Goal: Task Accomplishment & Management: Use online tool/utility

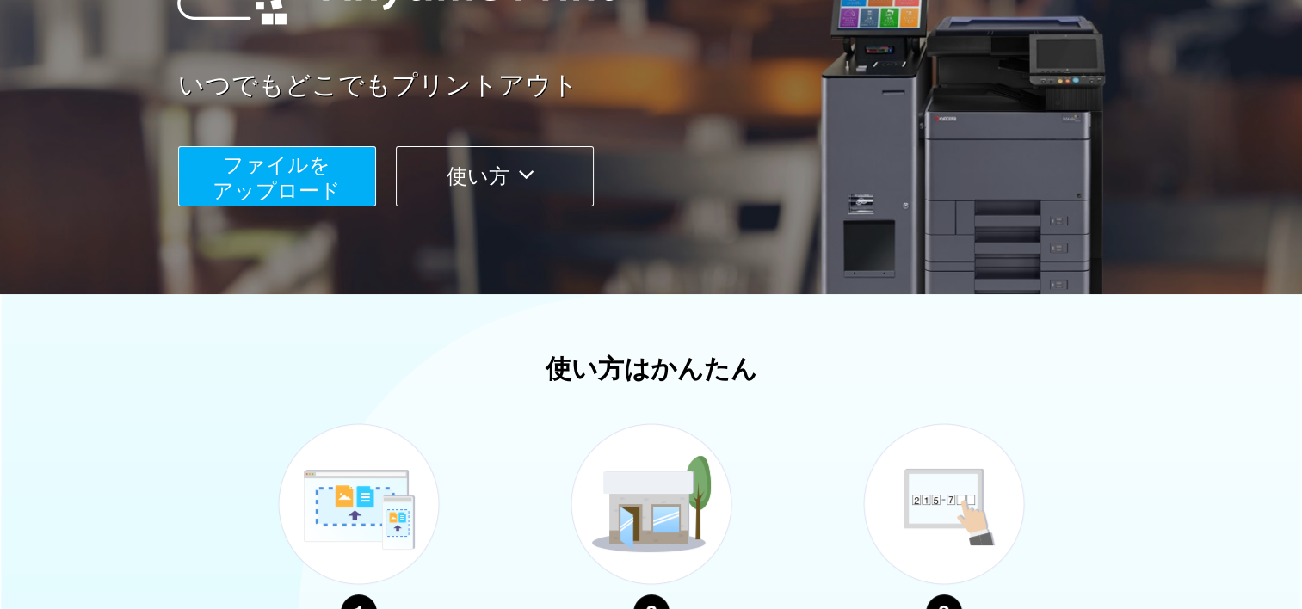
scroll to position [254, 0]
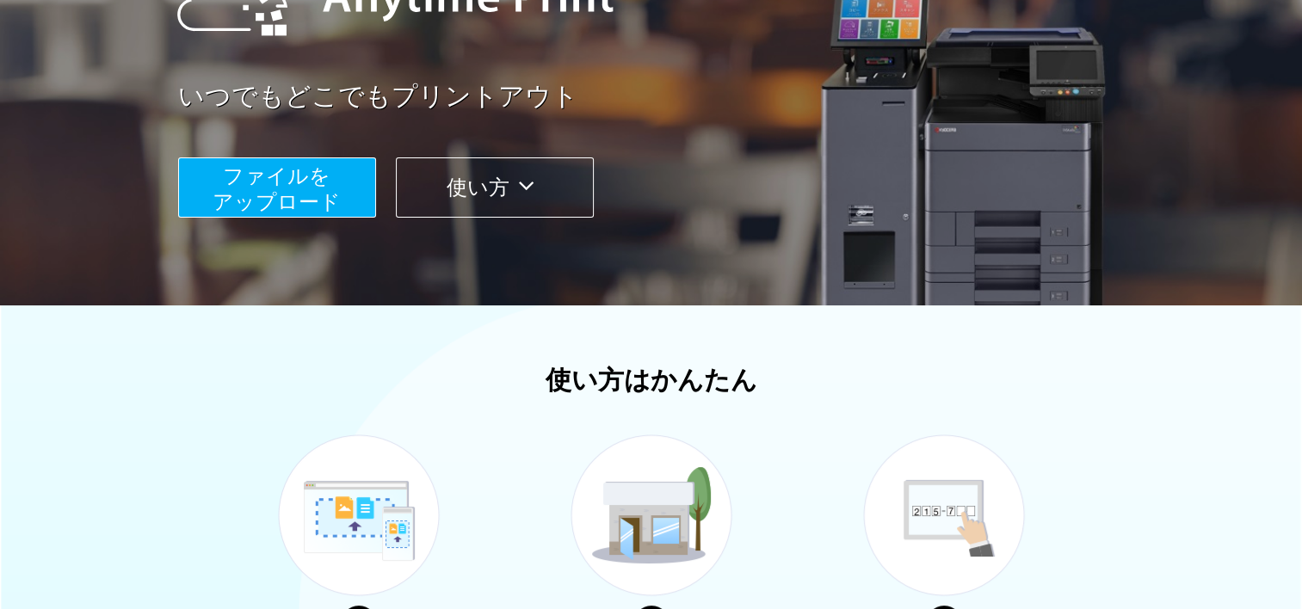
click at [324, 191] on span "ファイルを ​​アップロード" at bounding box center [277, 188] width 128 height 49
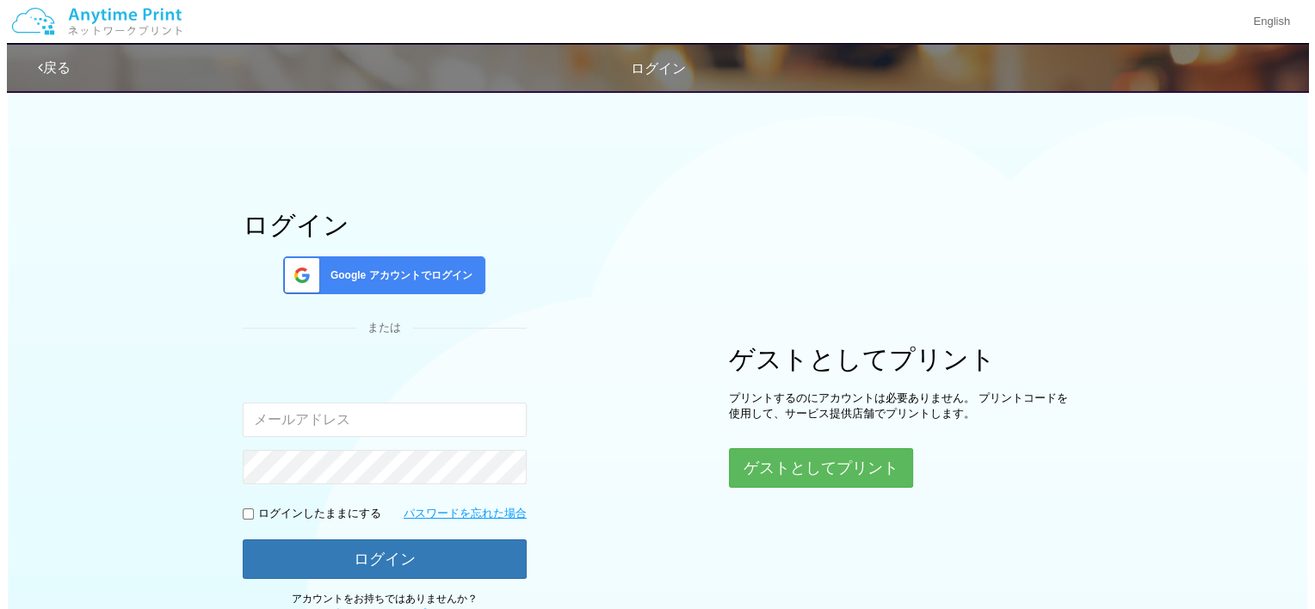
scroll to position [134, 0]
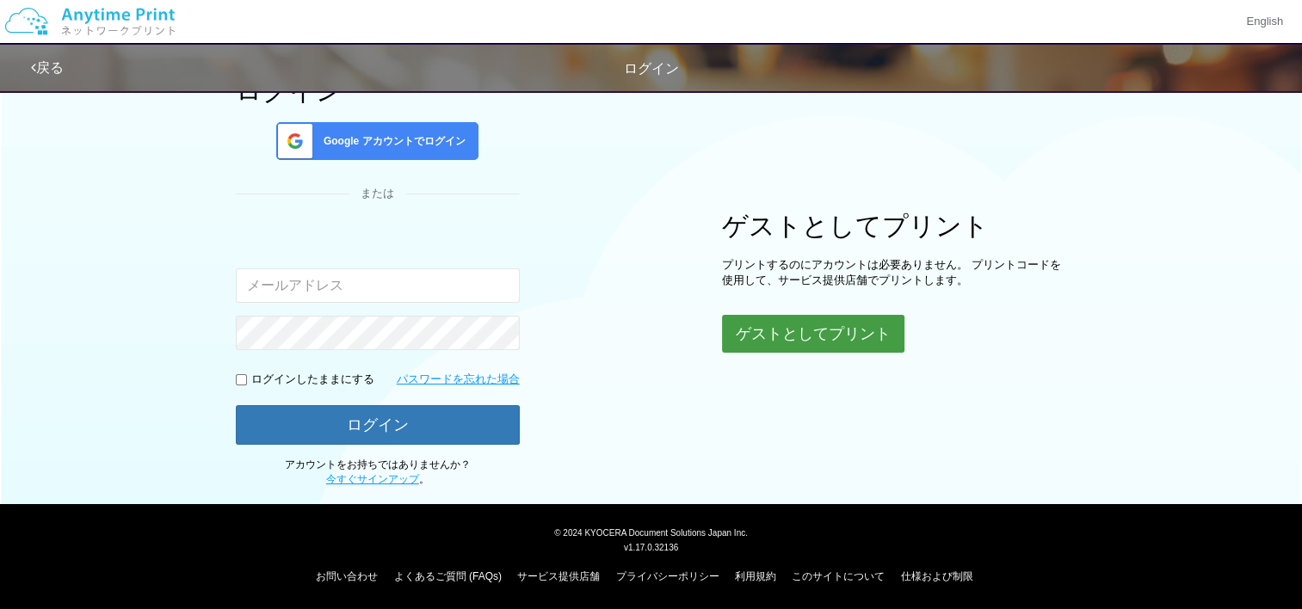
click at [822, 316] on button "ゲストとしてプリント" at bounding box center [813, 334] width 182 height 38
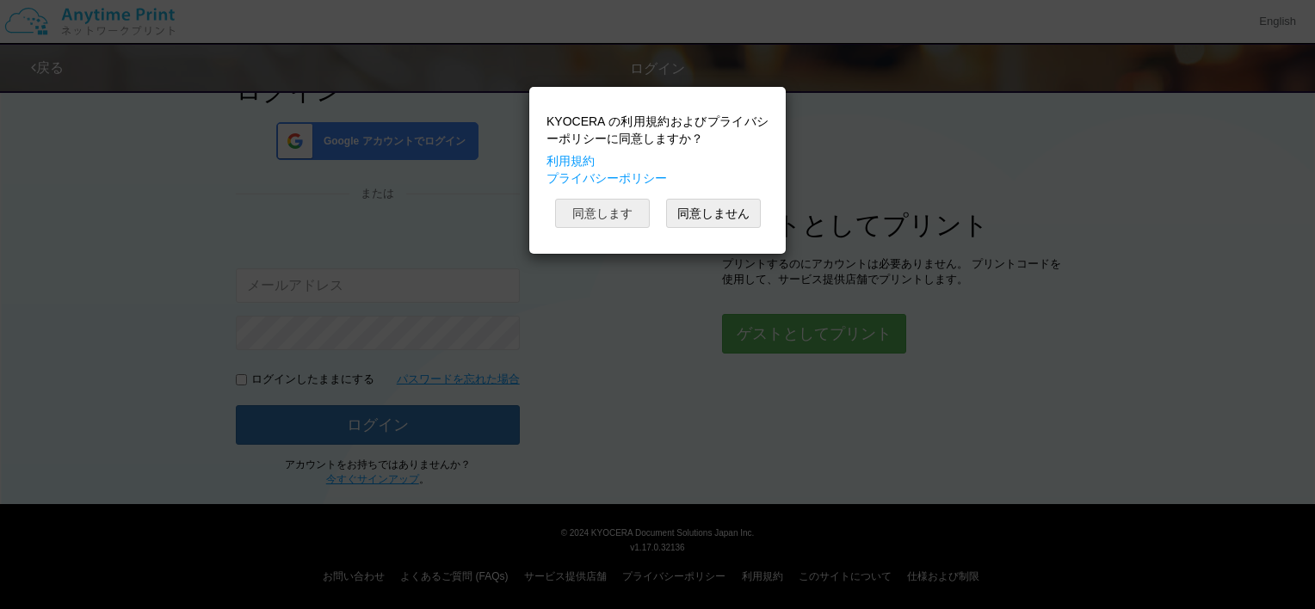
click at [625, 213] on button "同意します" at bounding box center [602, 213] width 95 height 29
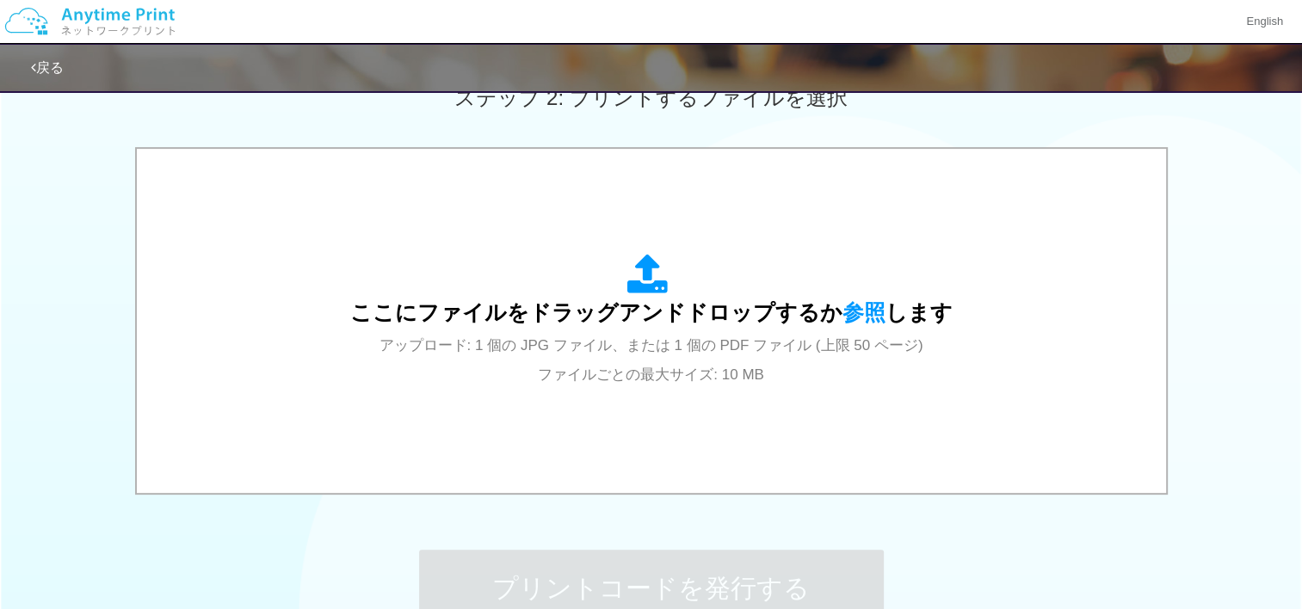
scroll to position [502, 0]
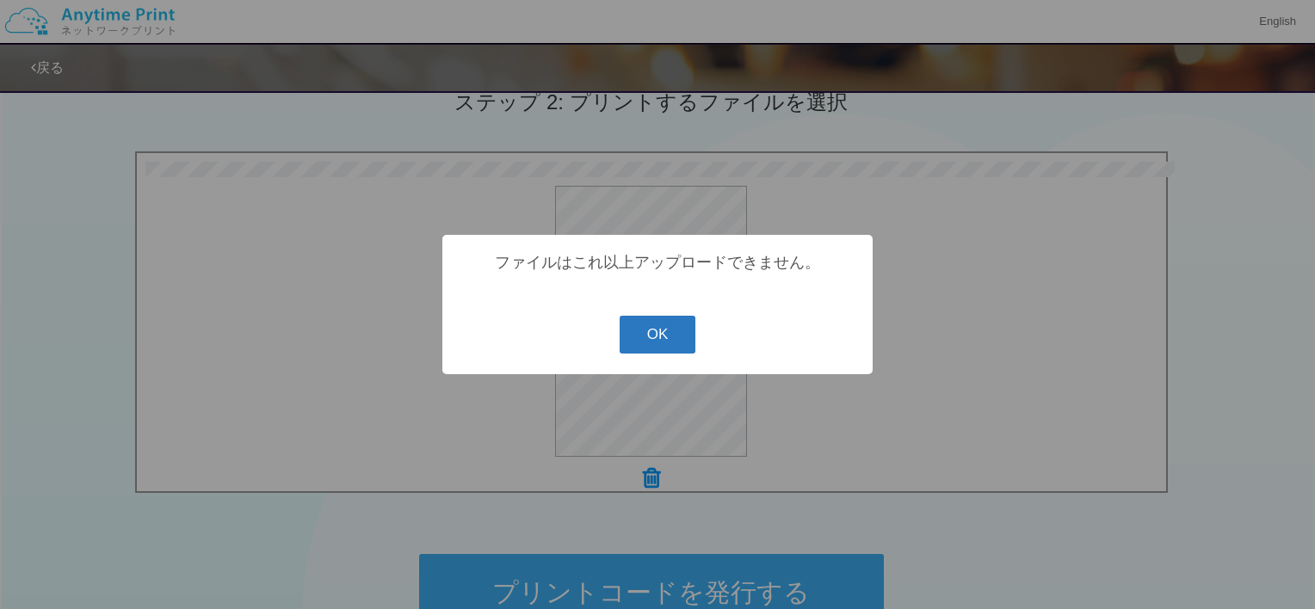
click at [645, 324] on button "OK" at bounding box center [657, 335] width 77 height 38
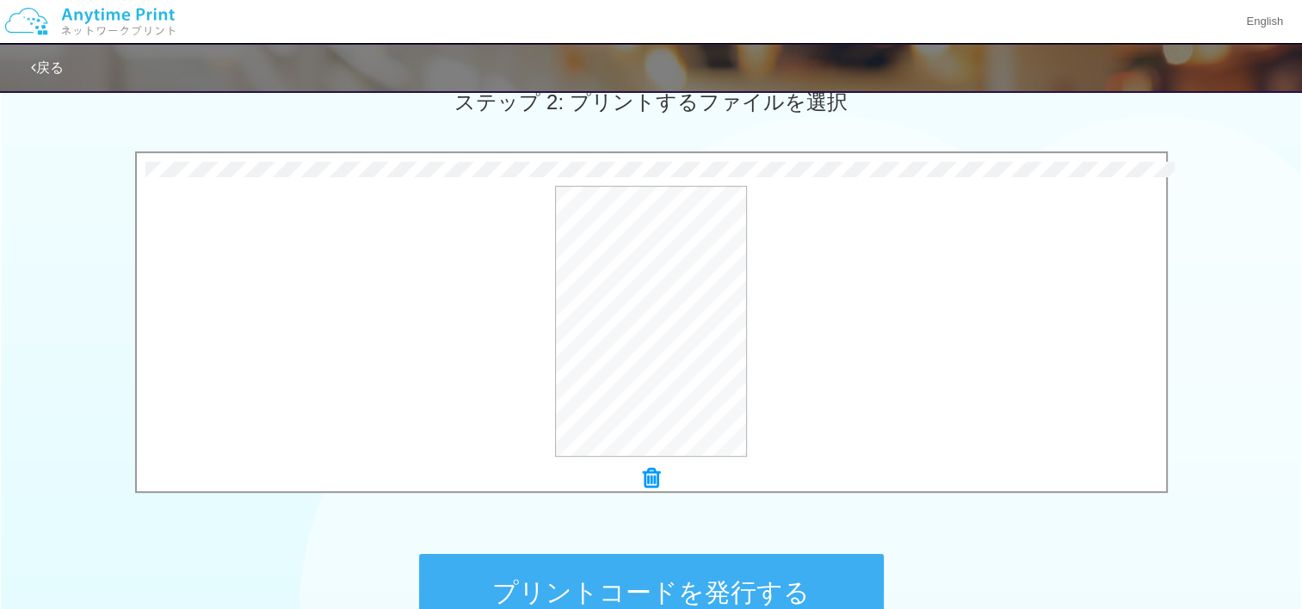
click at [661, 469] on div at bounding box center [651, 479] width 1029 height 24
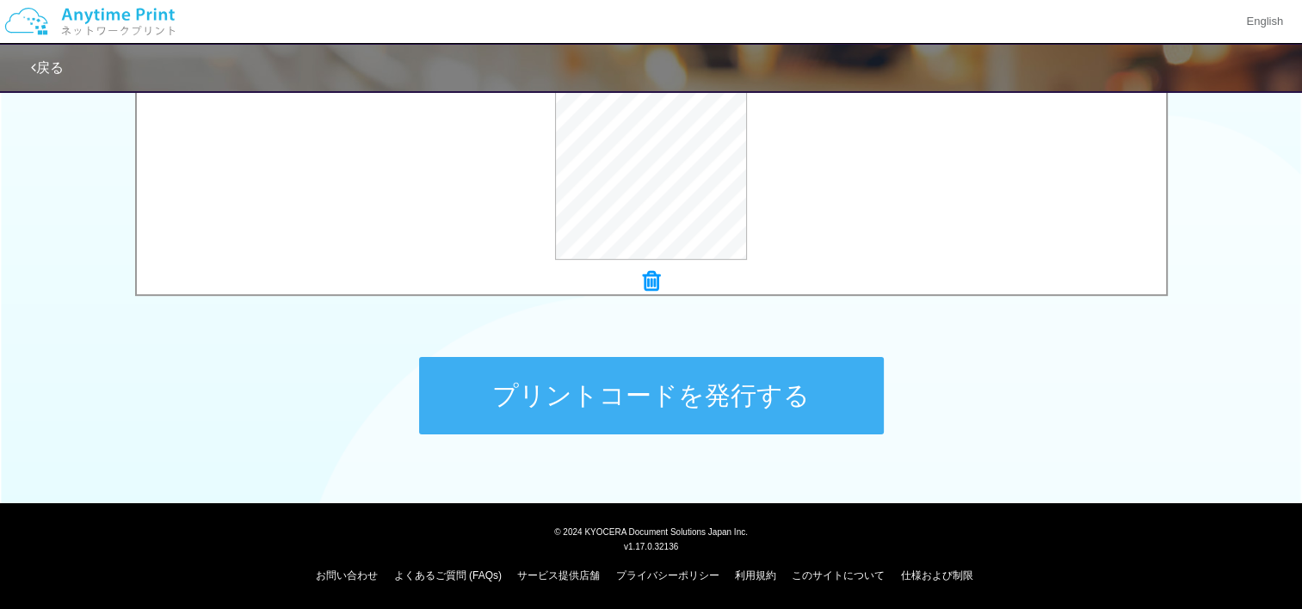
click at [697, 391] on button "プリントコードを発行する" at bounding box center [651, 395] width 465 height 77
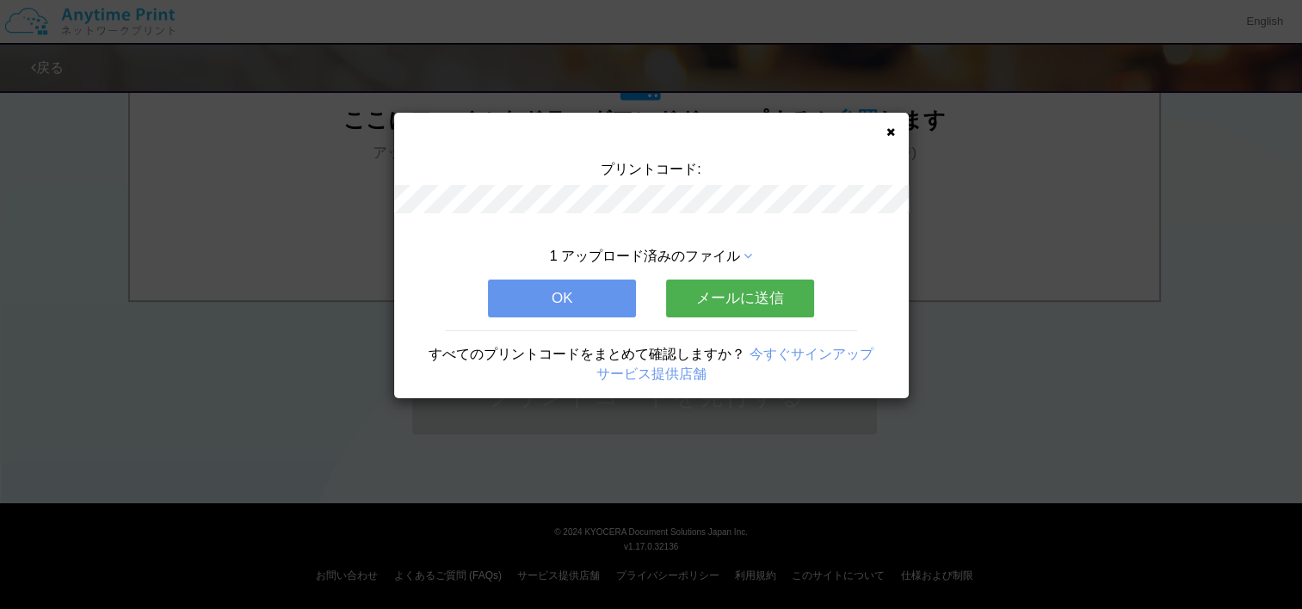
scroll to position [0, 0]
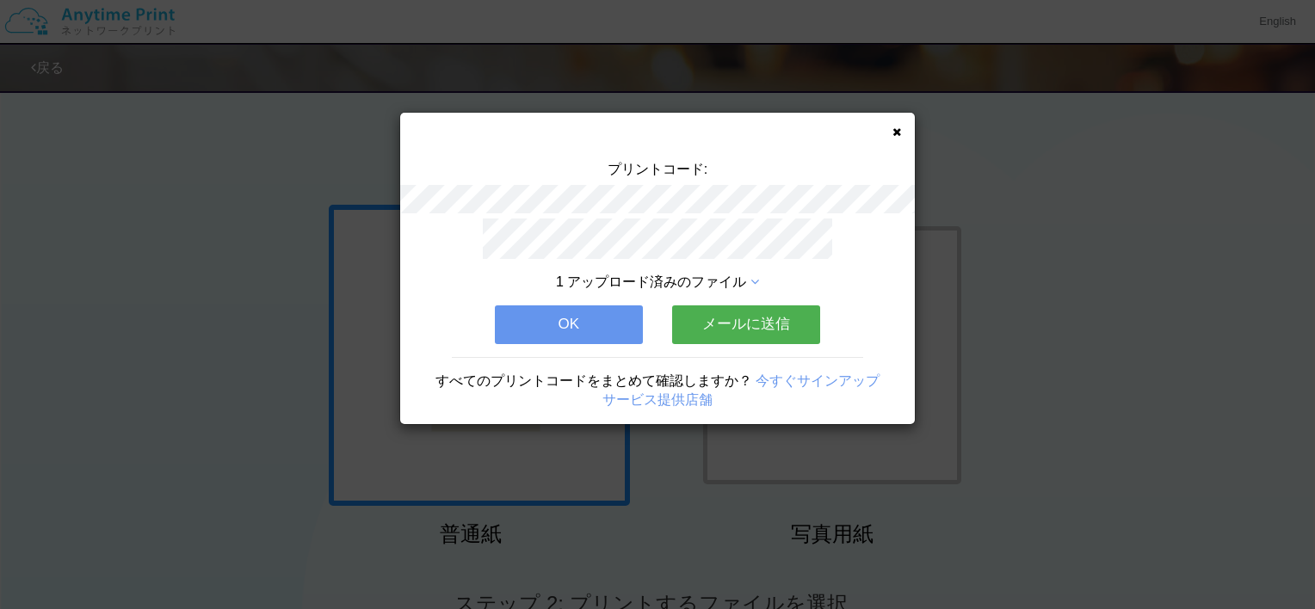
click at [570, 305] on button "OK" at bounding box center [569, 324] width 148 height 38
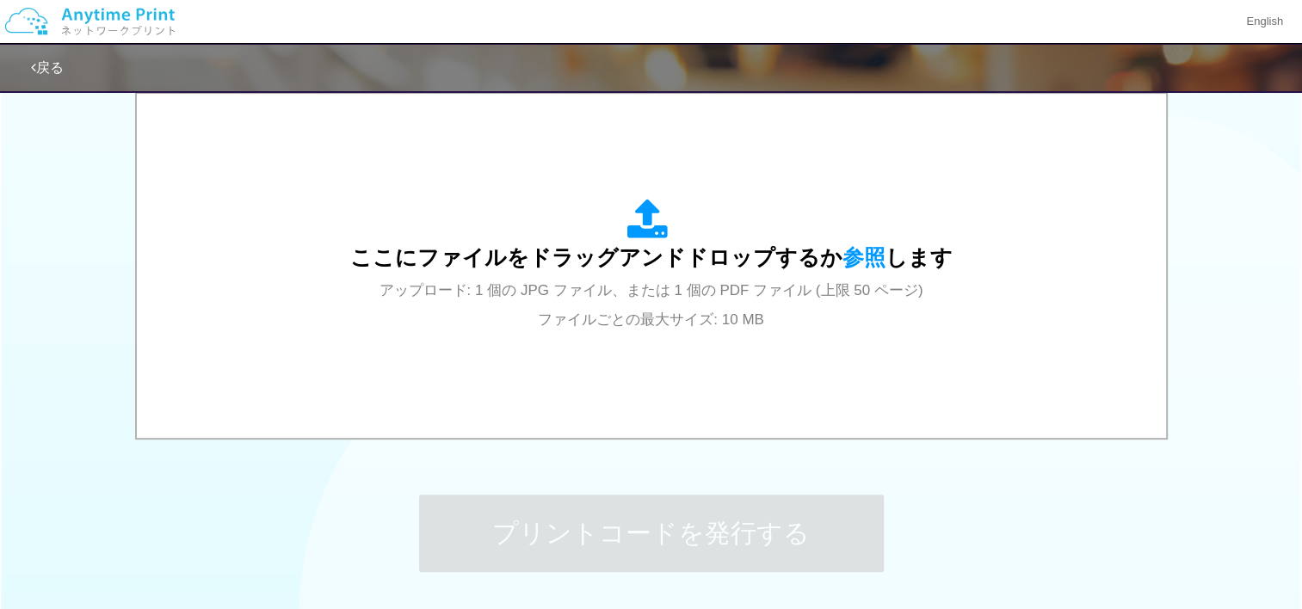
scroll to position [566, 0]
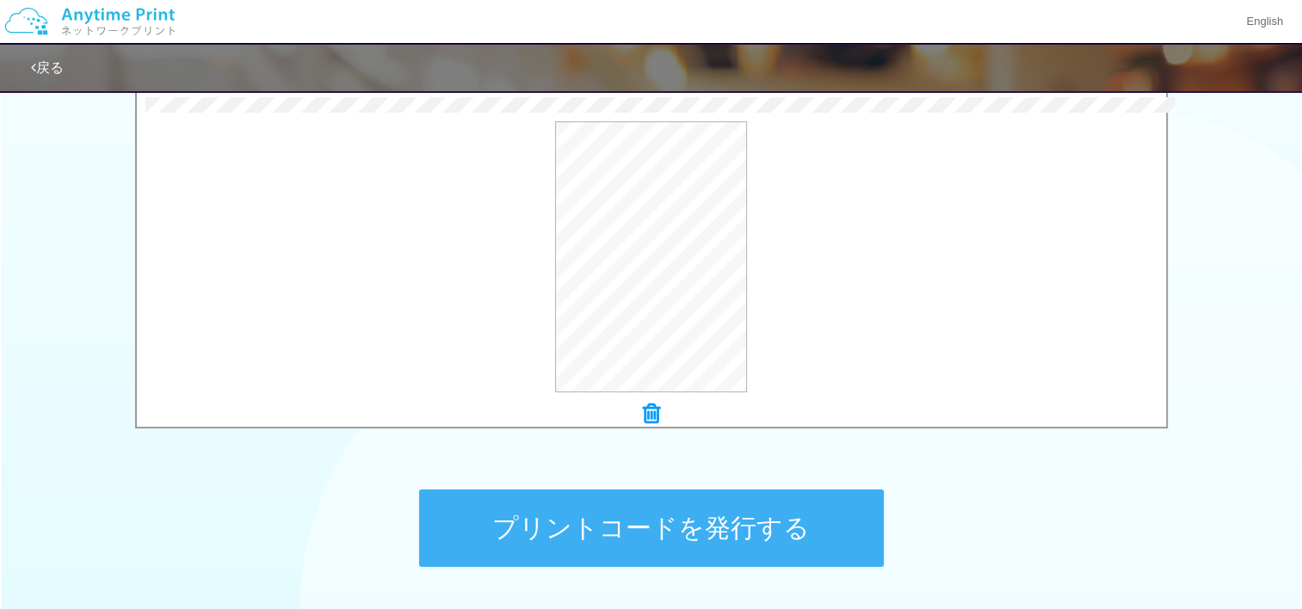
click at [508, 519] on button "プリントコードを発行する" at bounding box center [651, 528] width 465 height 77
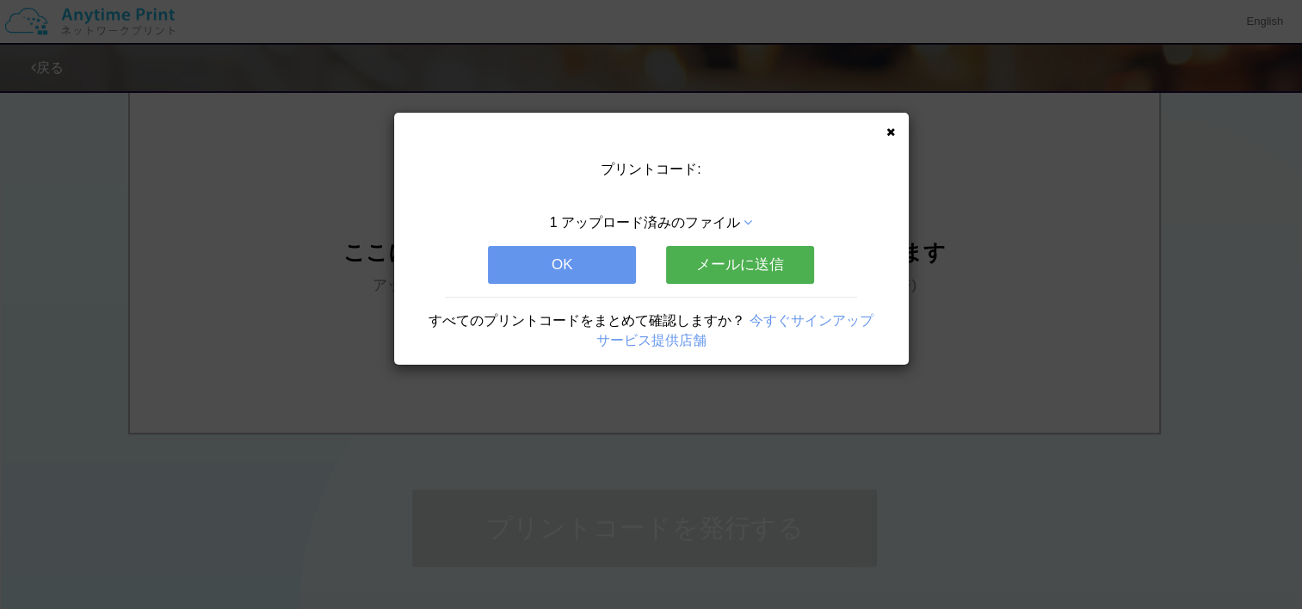
scroll to position [0, 0]
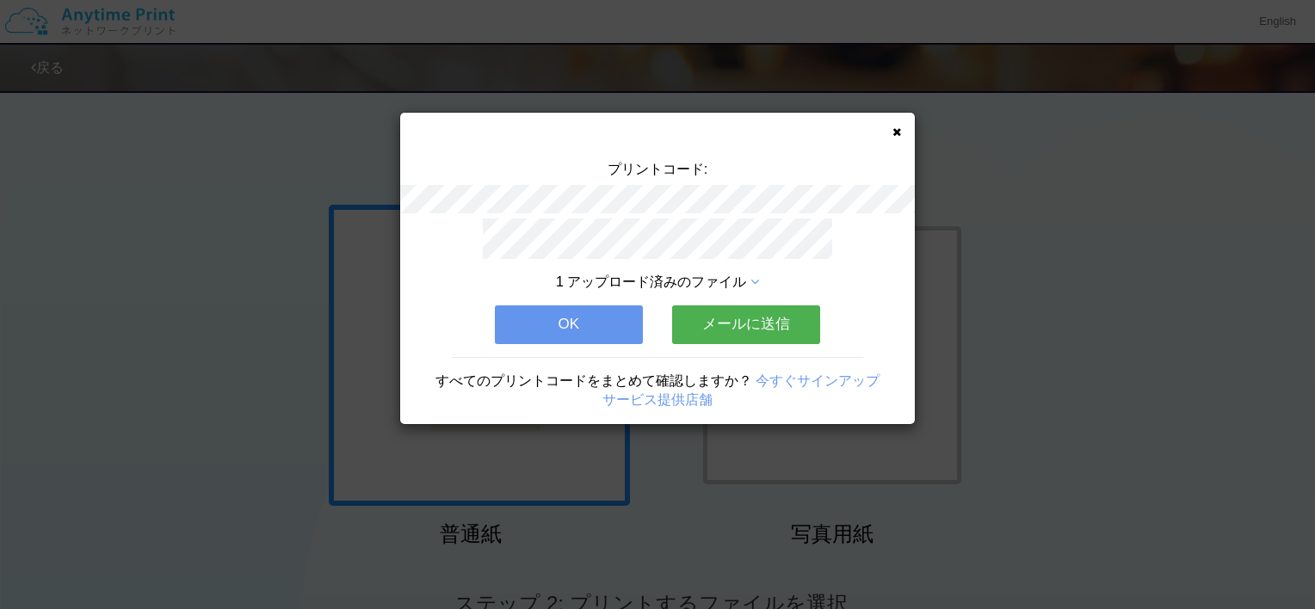
click at [566, 310] on button "OK" at bounding box center [569, 324] width 148 height 38
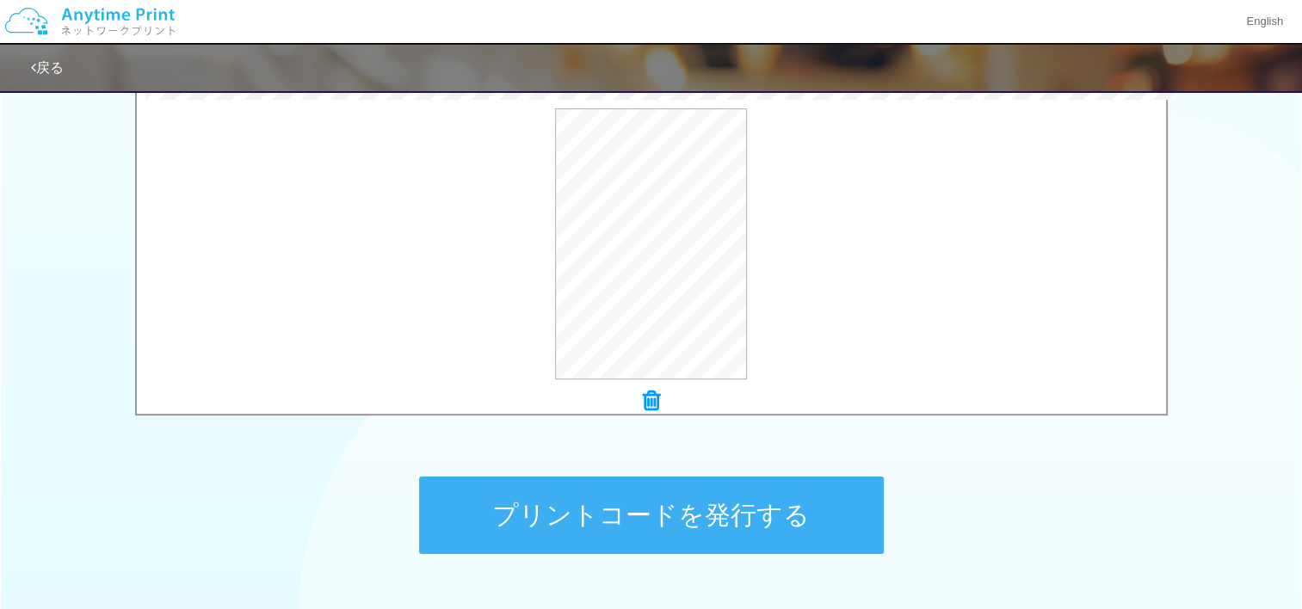
scroll to position [580, 0]
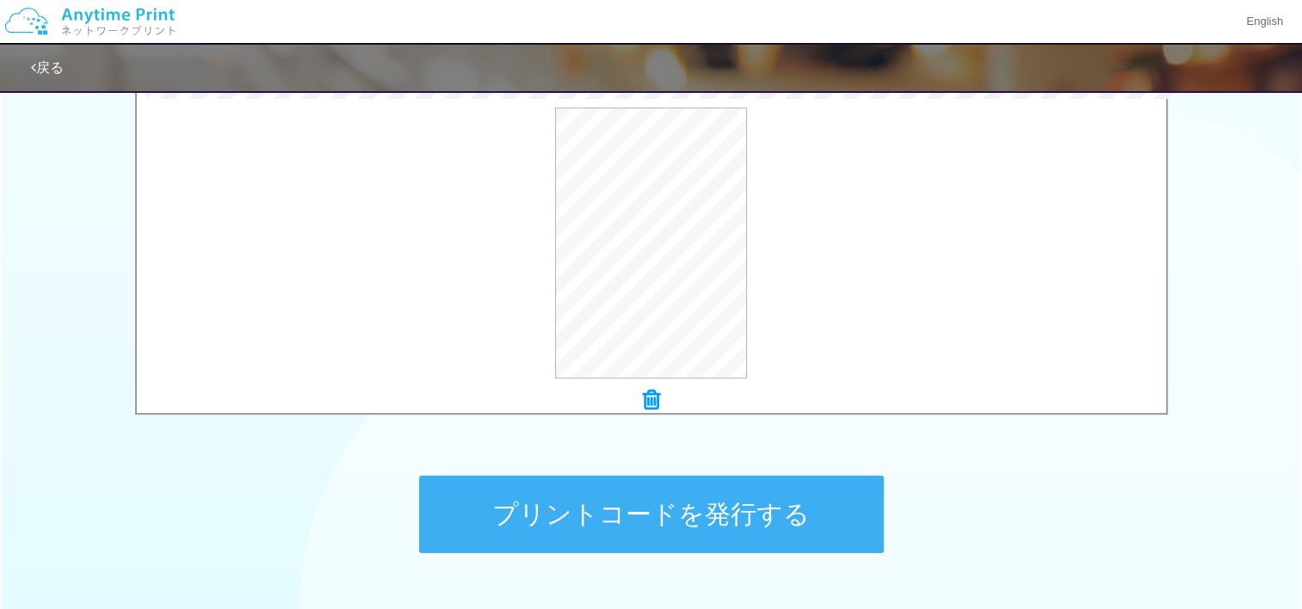
click at [533, 483] on button "プリントコードを発行する" at bounding box center [651, 514] width 465 height 77
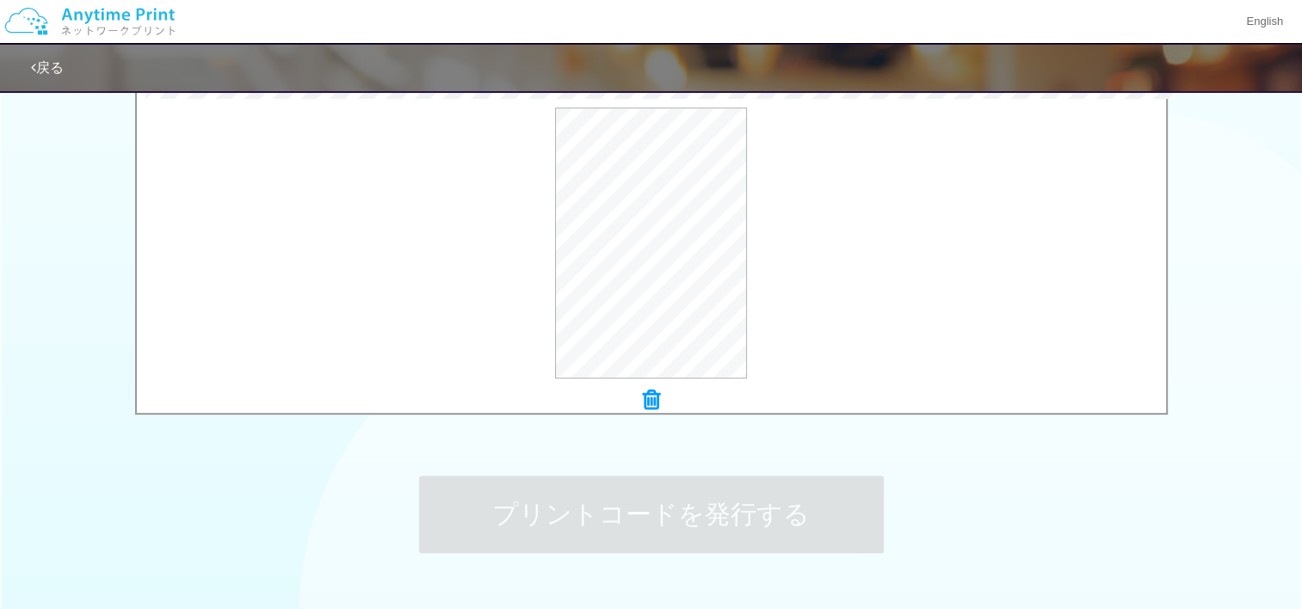
scroll to position [0, 0]
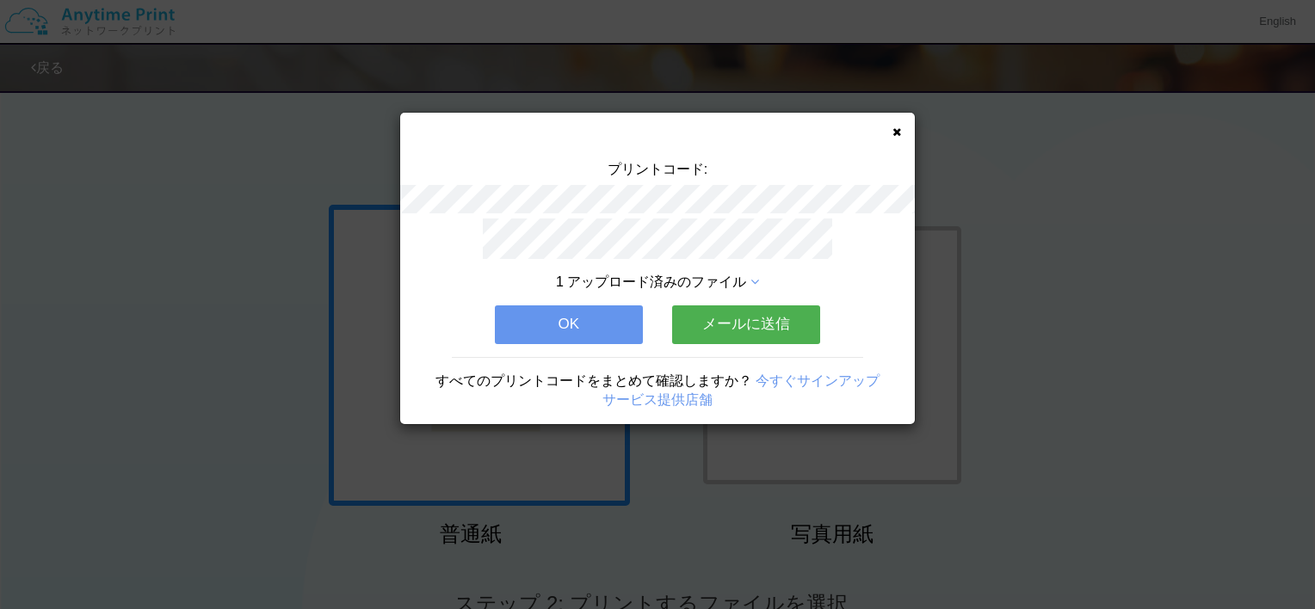
click at [574, 335] on button "OK" at bounding box center [569, 324] width 148 height 38
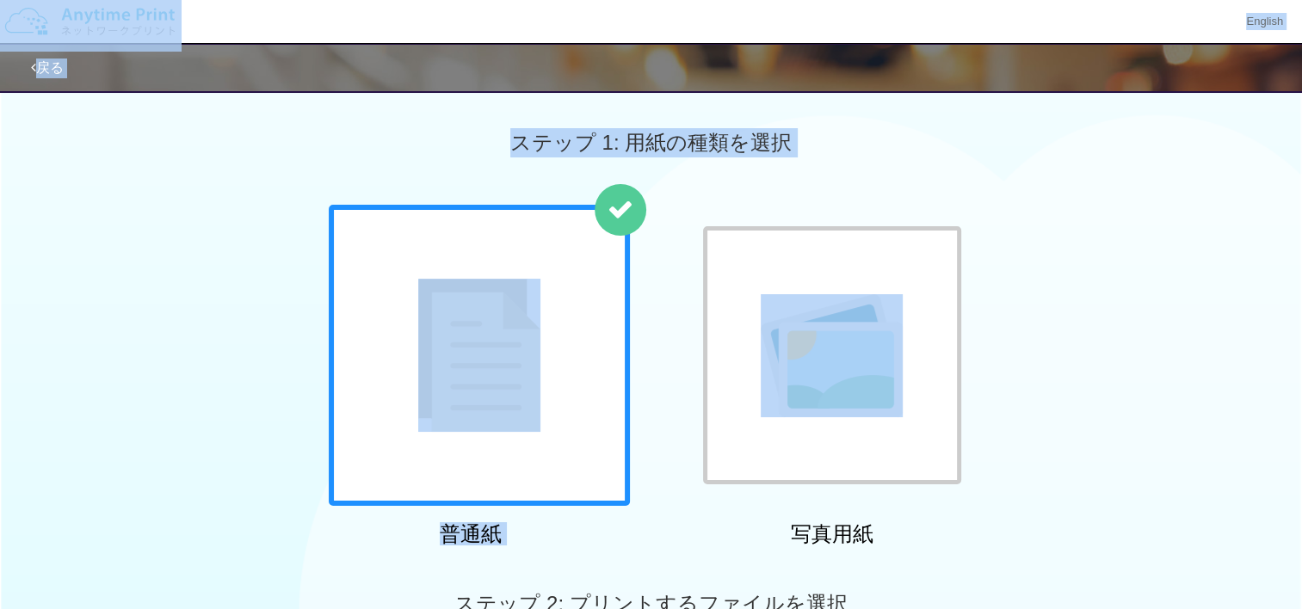
drag, startPoint x: 574, startPoint y: 335, endPoint x: 702, endPoint y: 427, distance: 157.8
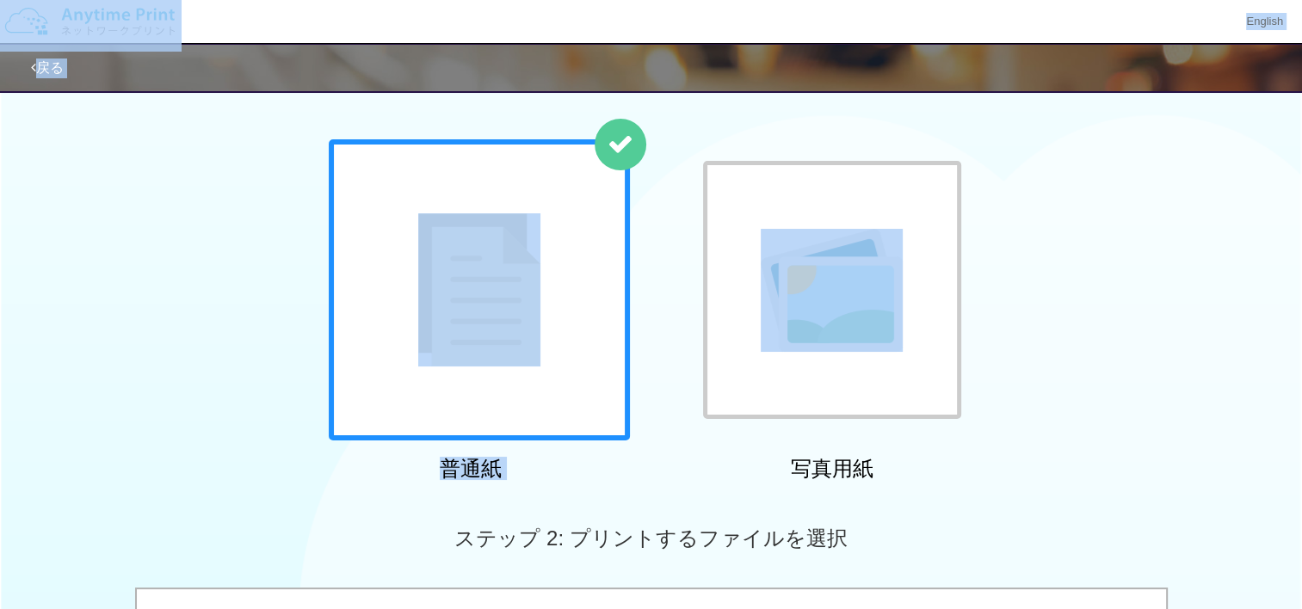
click at [662, 425] on div "普通紙 写真用紙" at bounding box center [651, 313] width 663 height 349
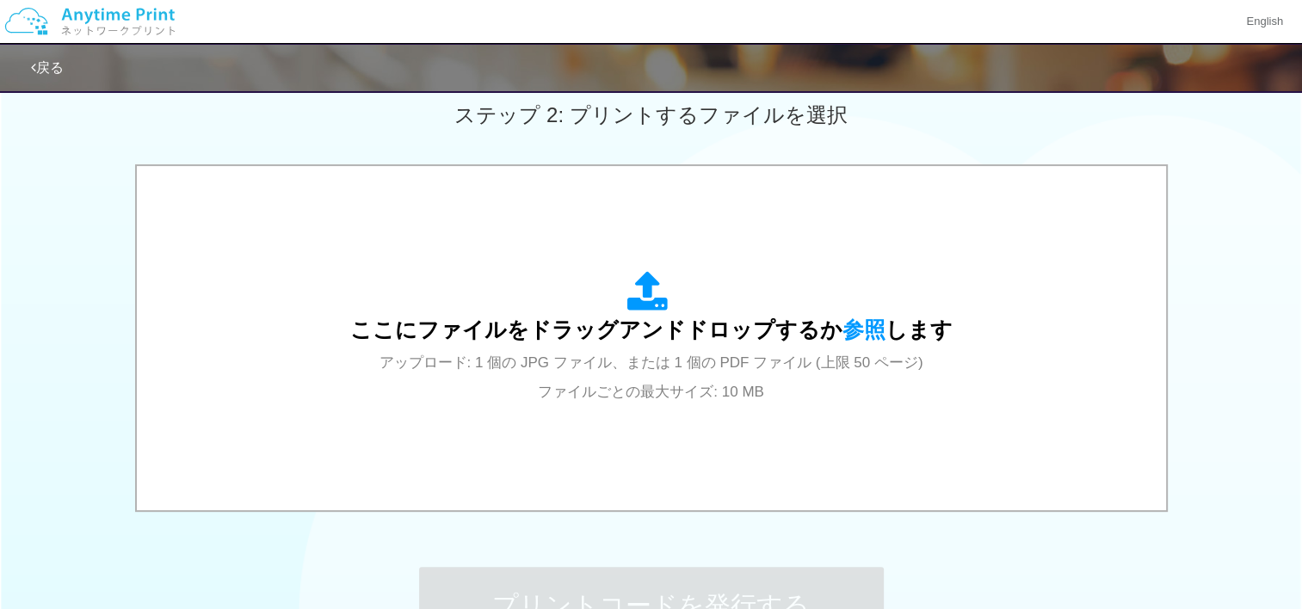
scroll to position [489, 0]
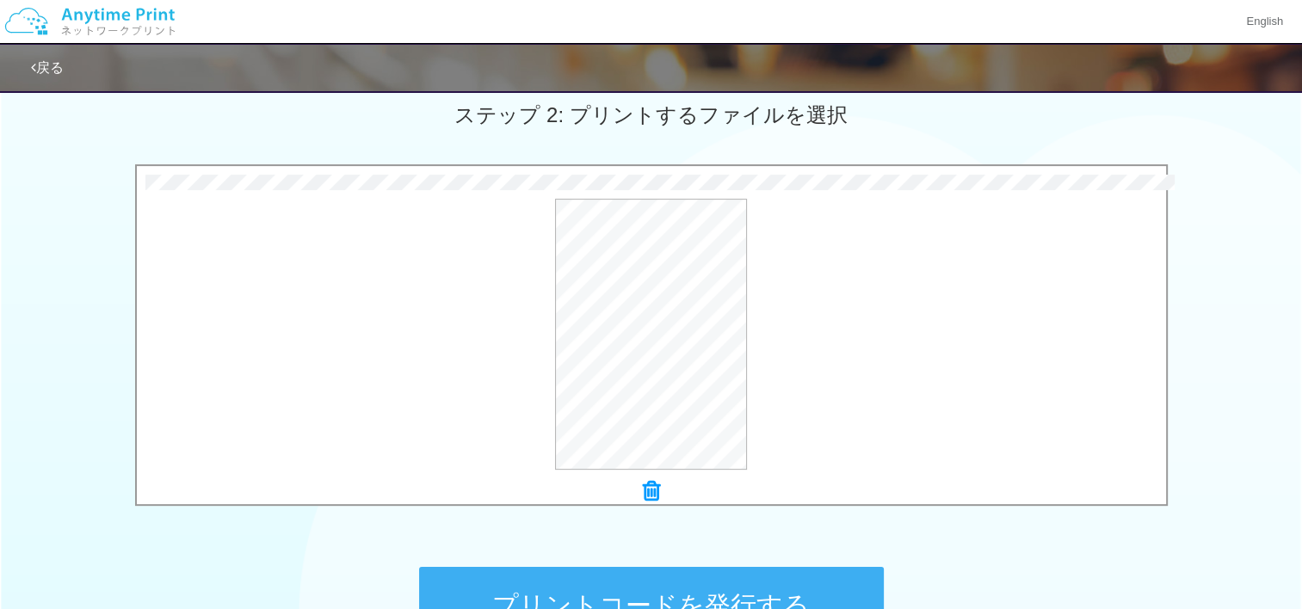
click at [542, 575] on button "プリントコードを発行する" at bounding box center [651, 605] width 465 height 77
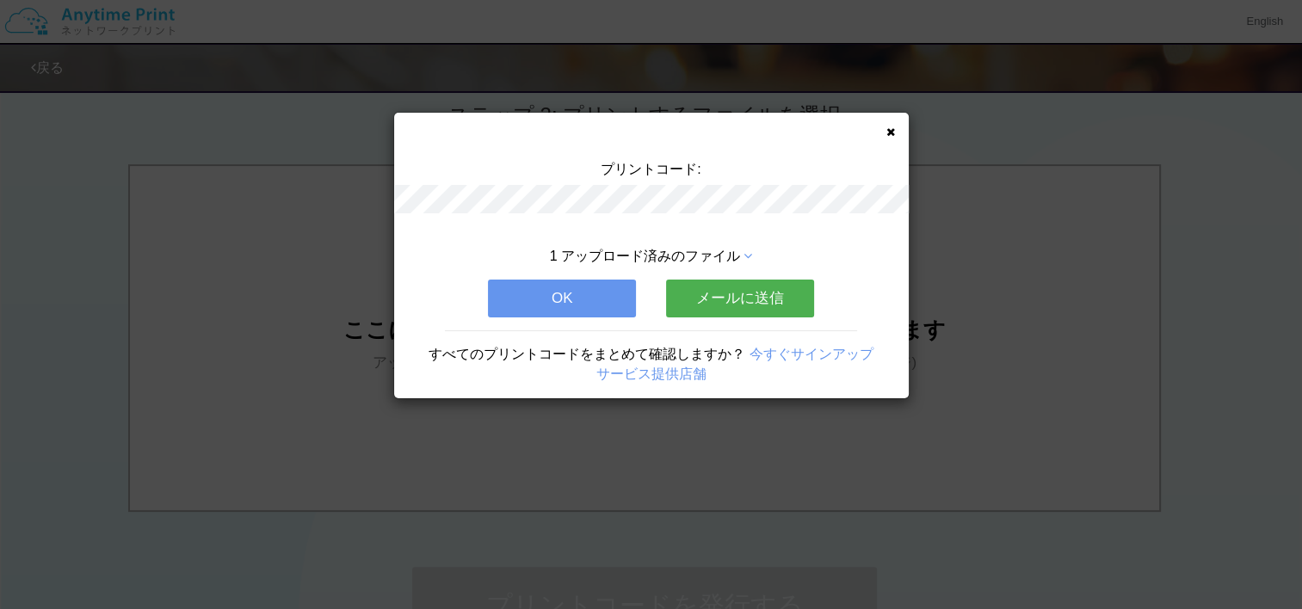
scroll to position [0, 0]
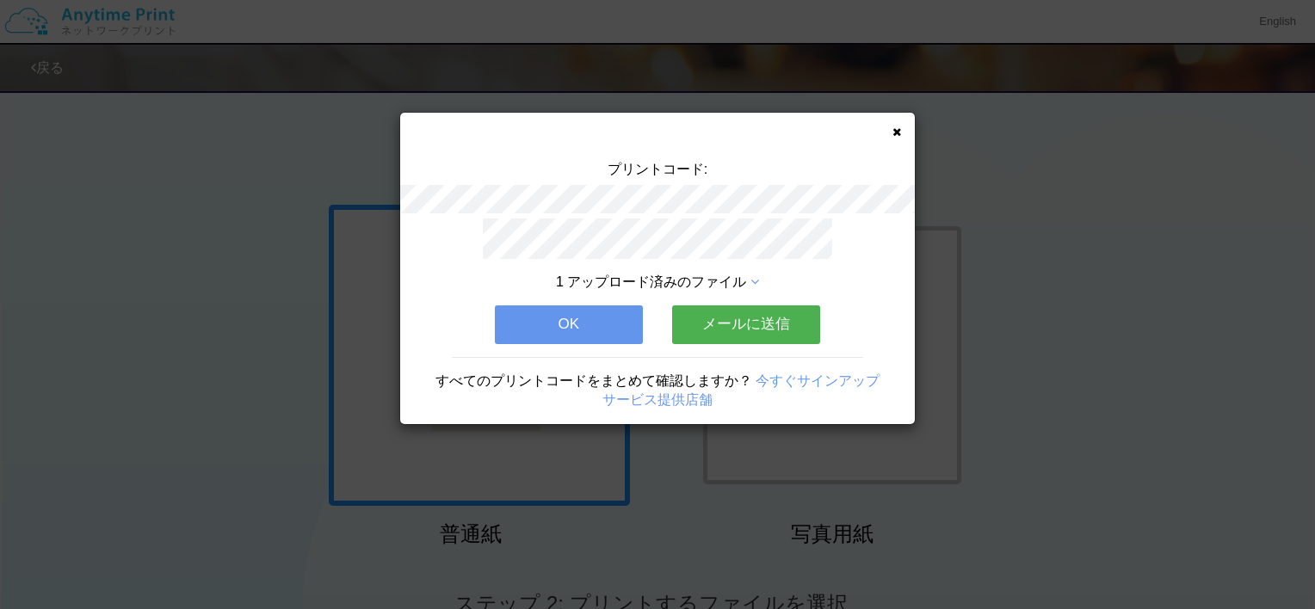
click at [553, 330] on button "OK" at bounding box center [569, 324] width 148 height 38
